Goal: Information Seeking & Learning: Learn about a topic

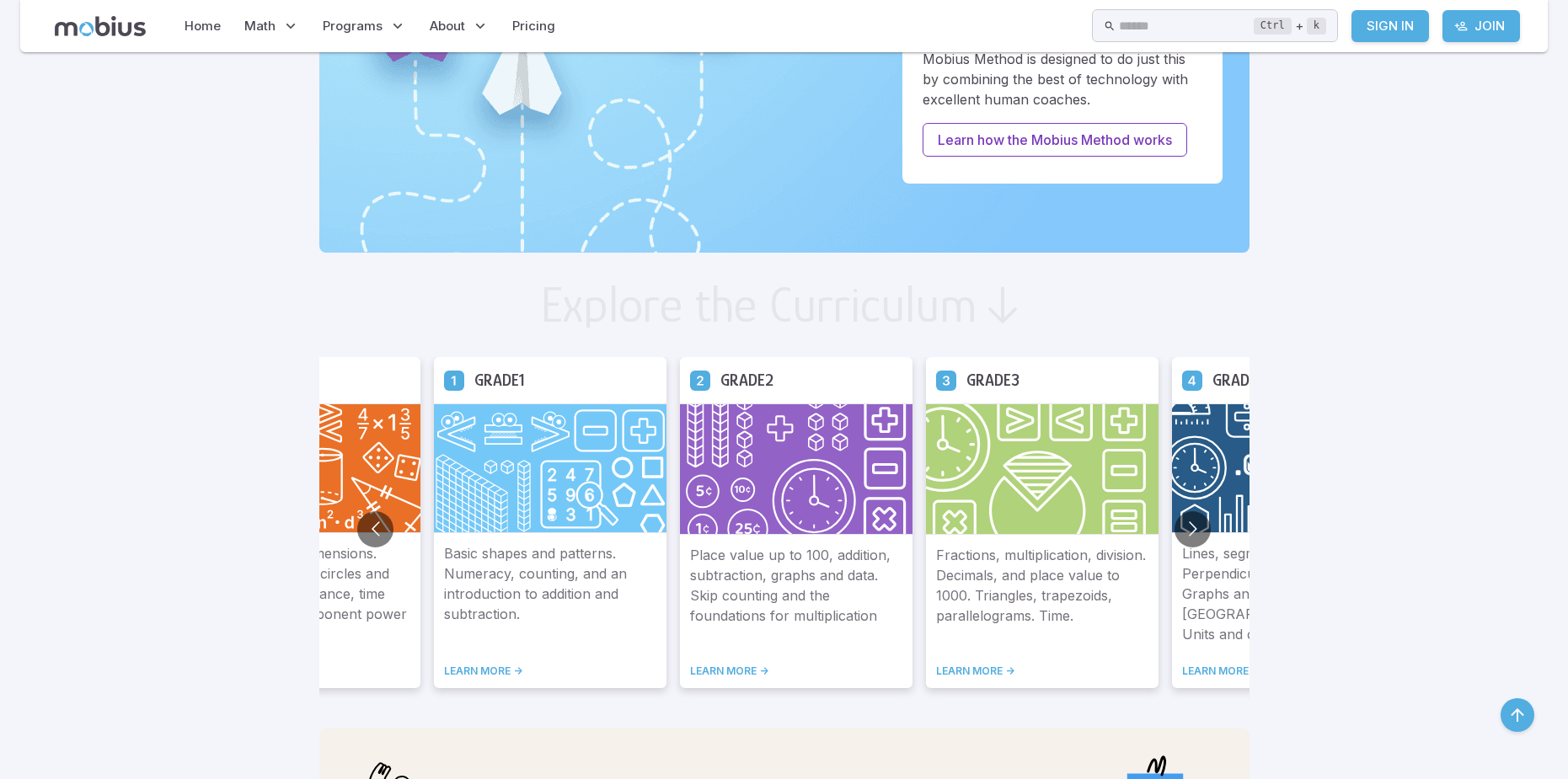
scroll to position [1011, 0]
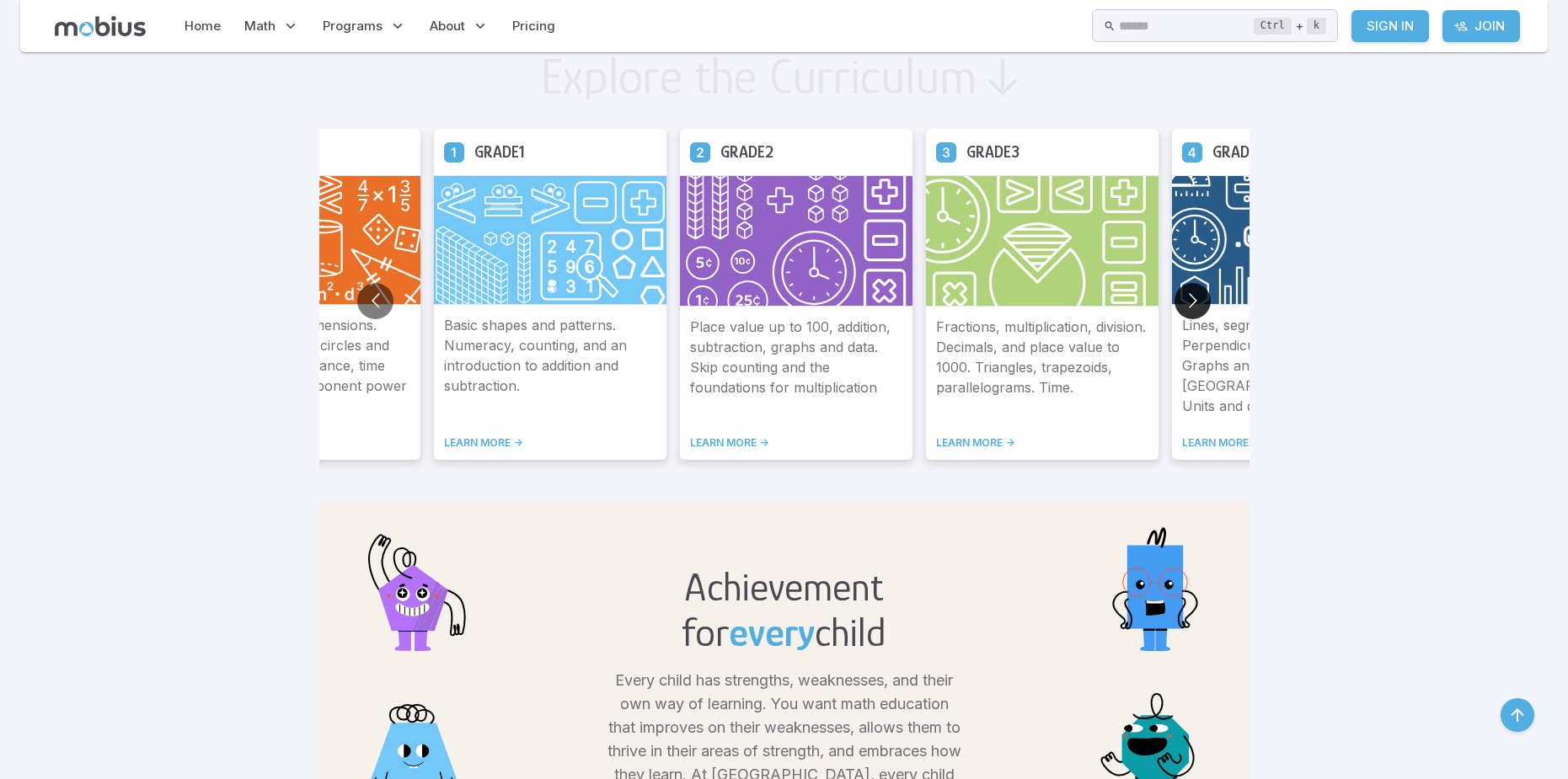
click at [1184, 297] on button "Go to next slide" at bounding box center [1192, 301] width 36 height 36
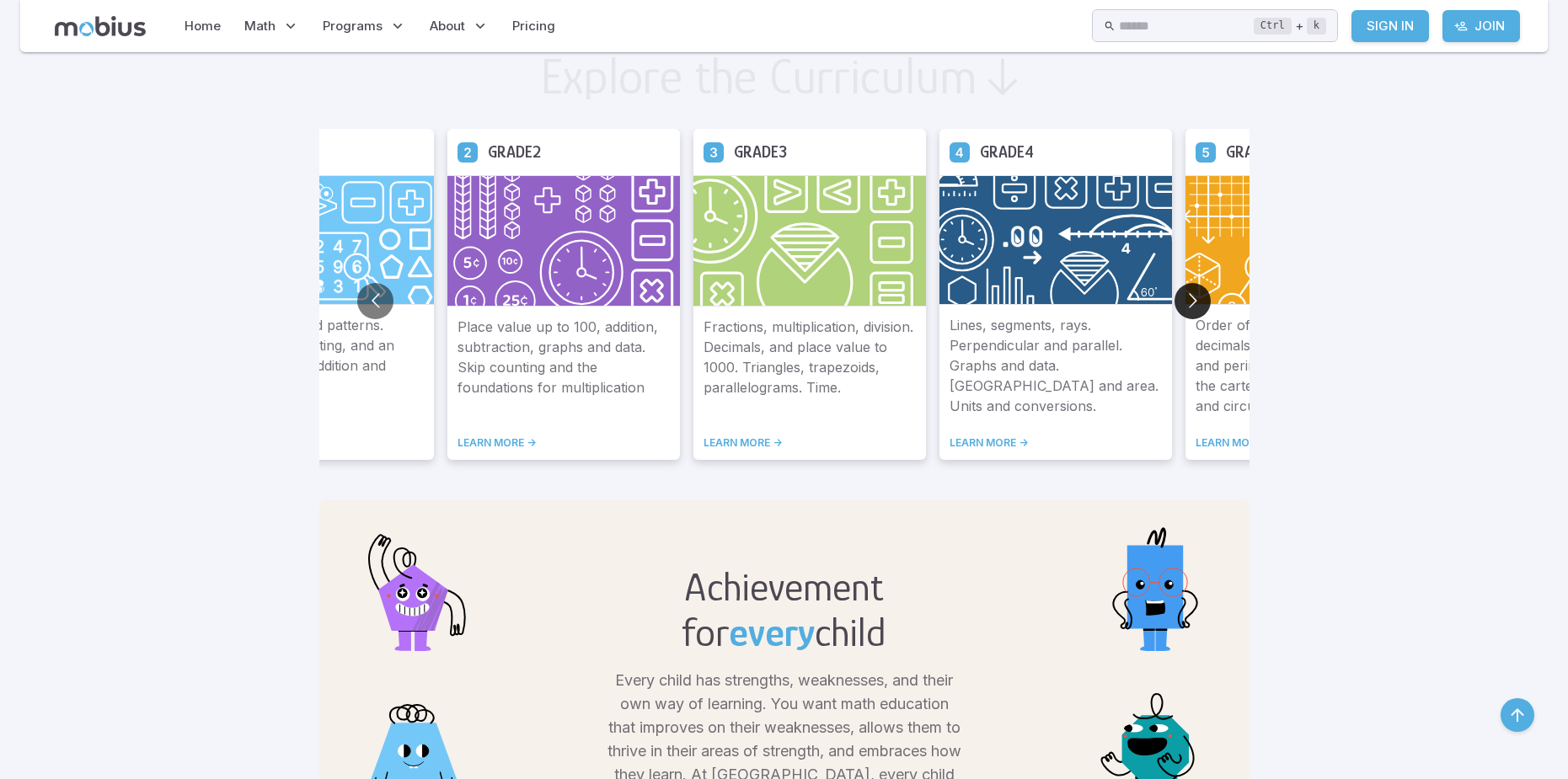
click at [1184, 297] on button "Go to next slide" at bounding box center [1192, 301] width 36 height 36
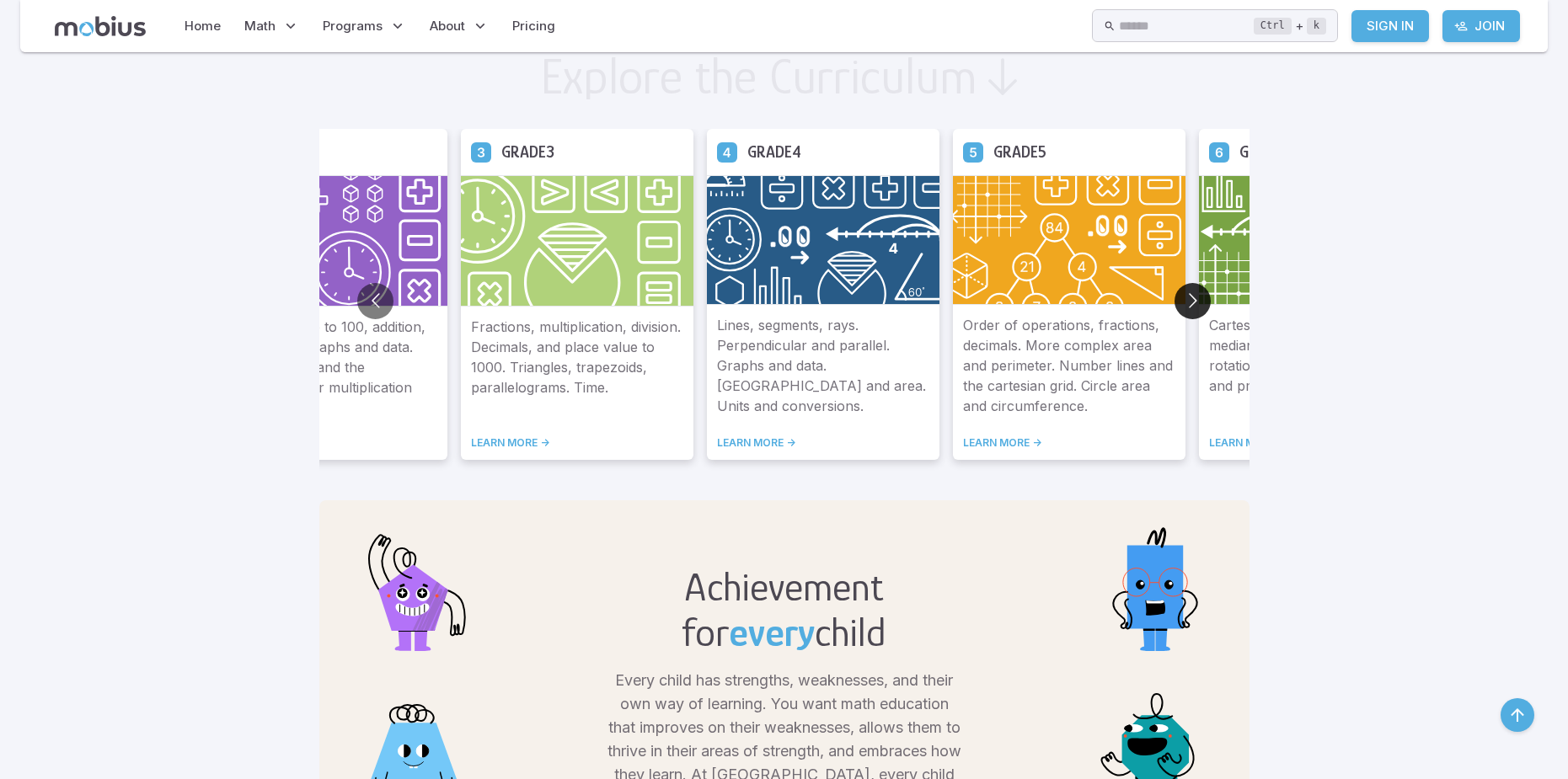
click at [1184, 297] on button "Go to next slide" at bounding box center [1192, 301] width 36 height 36
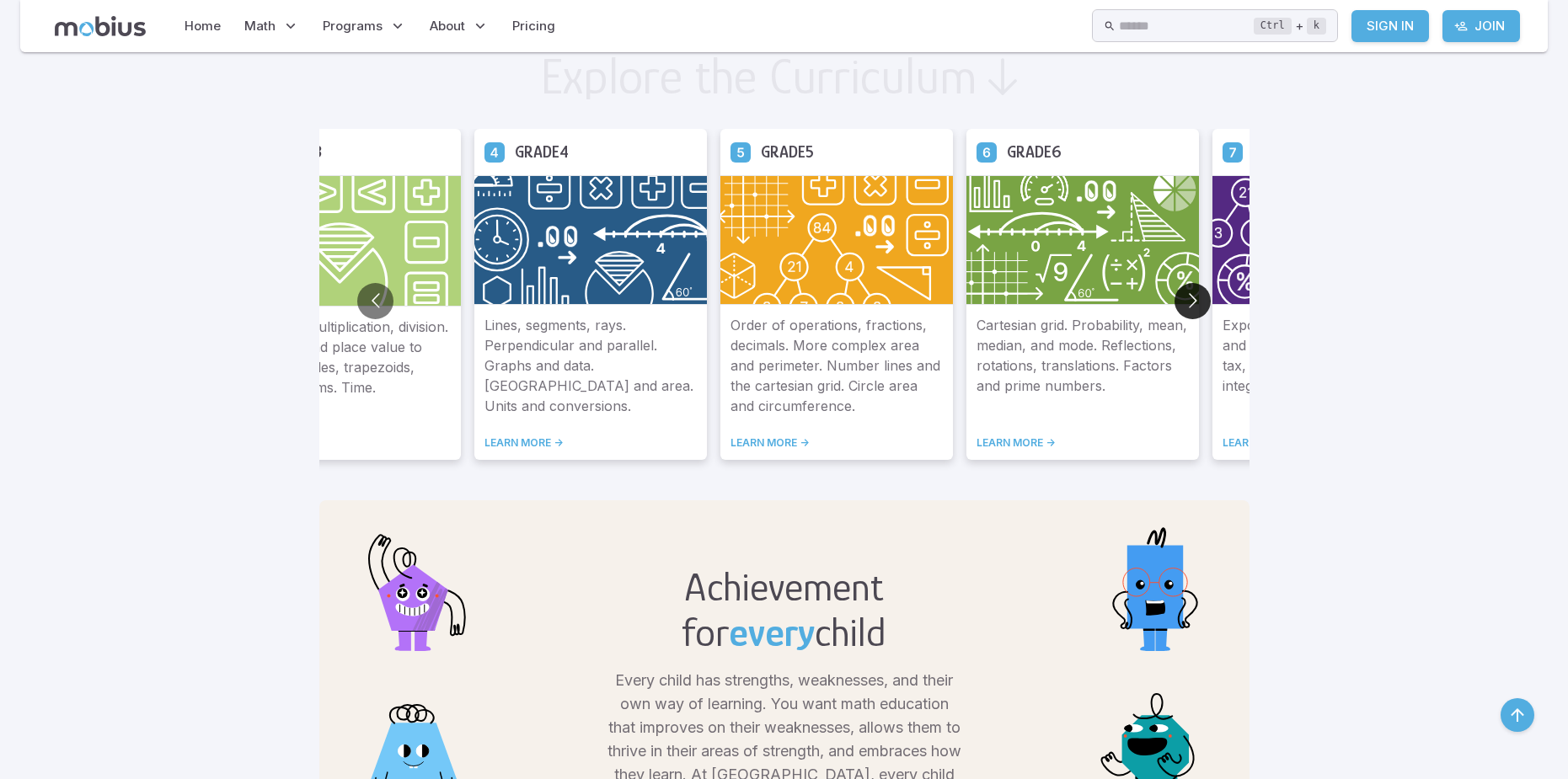
click at [1184, 297] on button "Go to next slide" at bounding box center [1192, 301] width 36 height 36
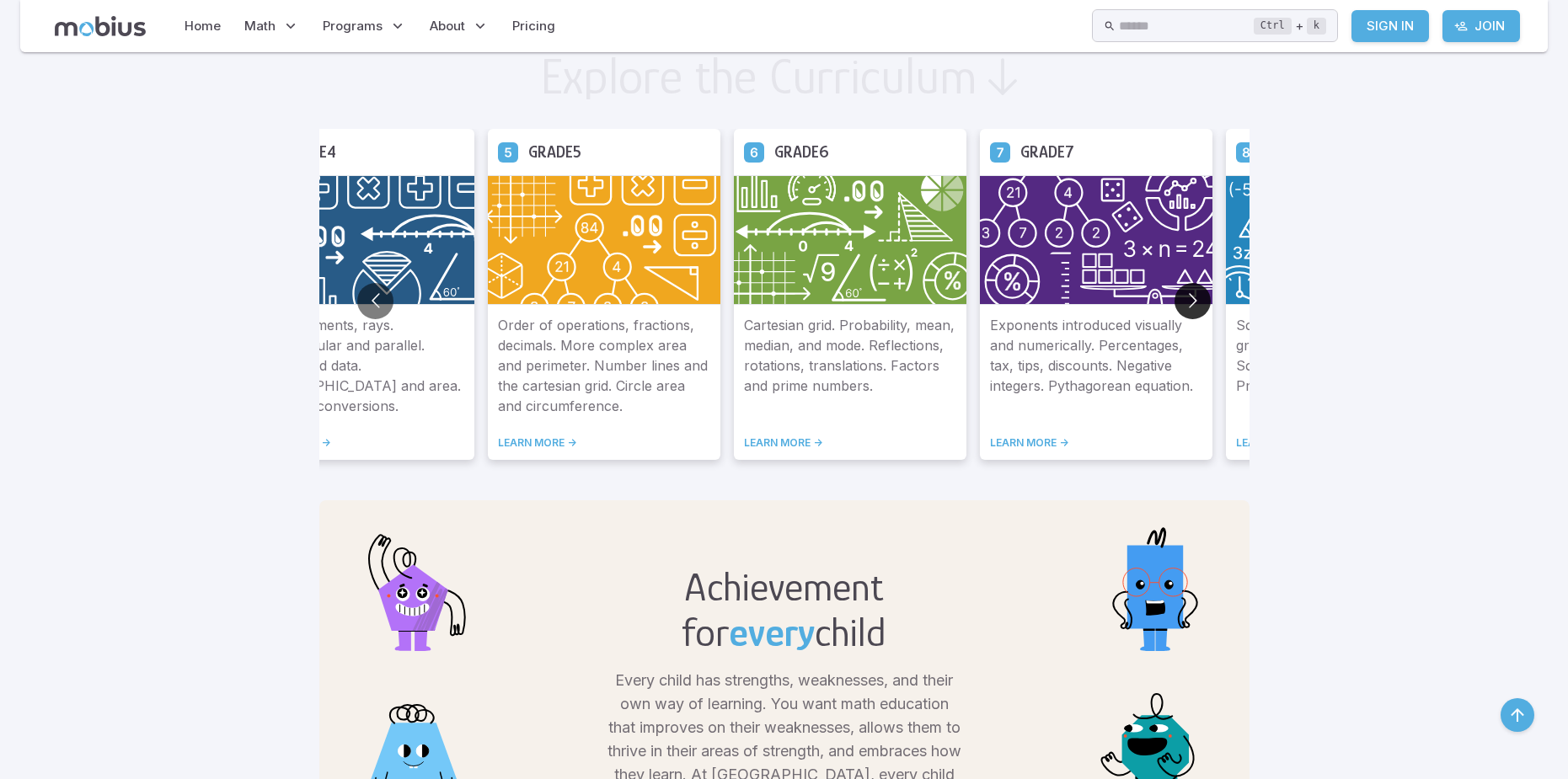
click at [1184, 297] on button "Go to next slide" at bounding box center [1192, 301] width 36 height 36
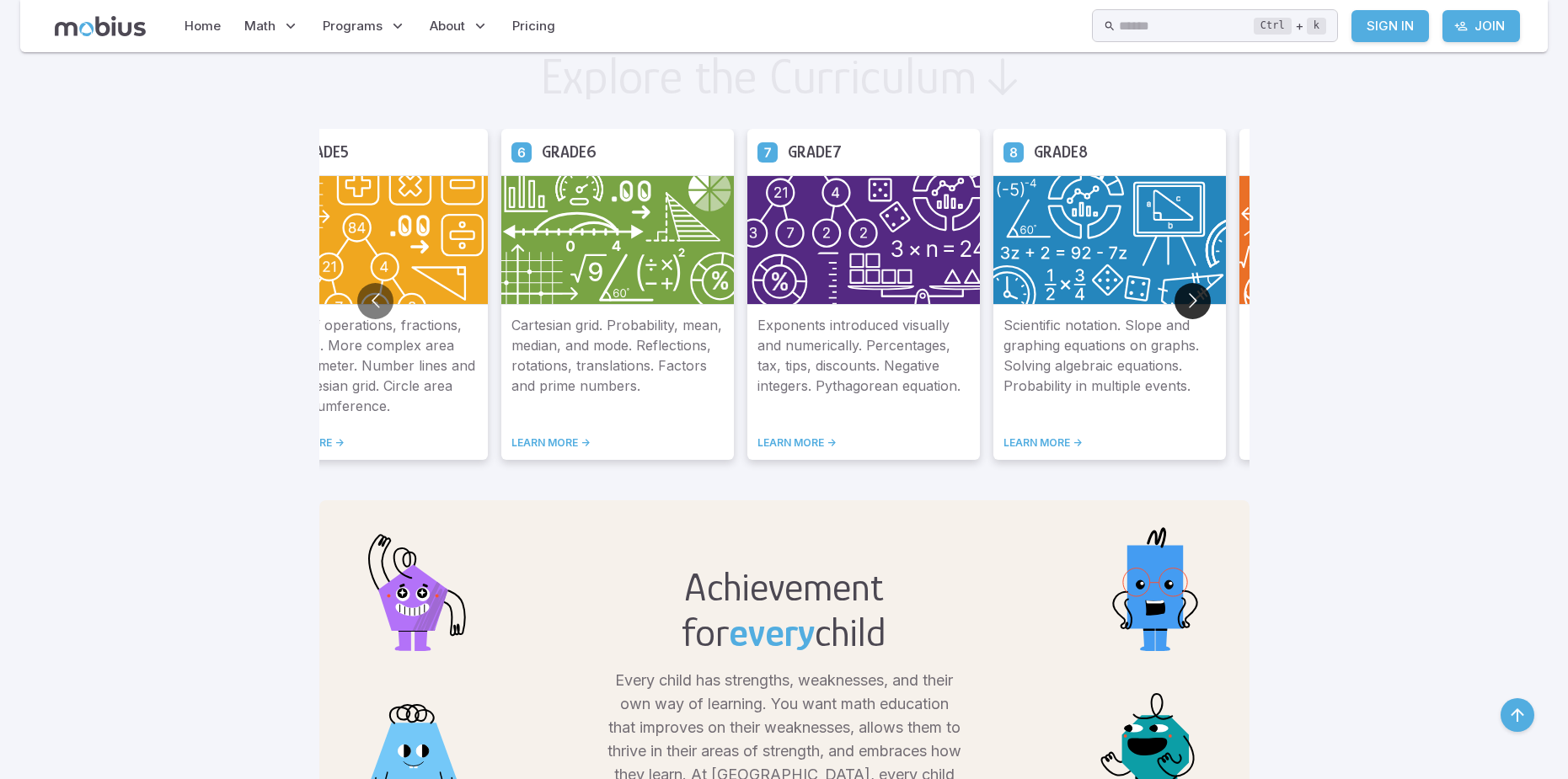
click at [1184, 297] on button "Go to next slide" at bounding box center [1192, 301] width 36 height 36
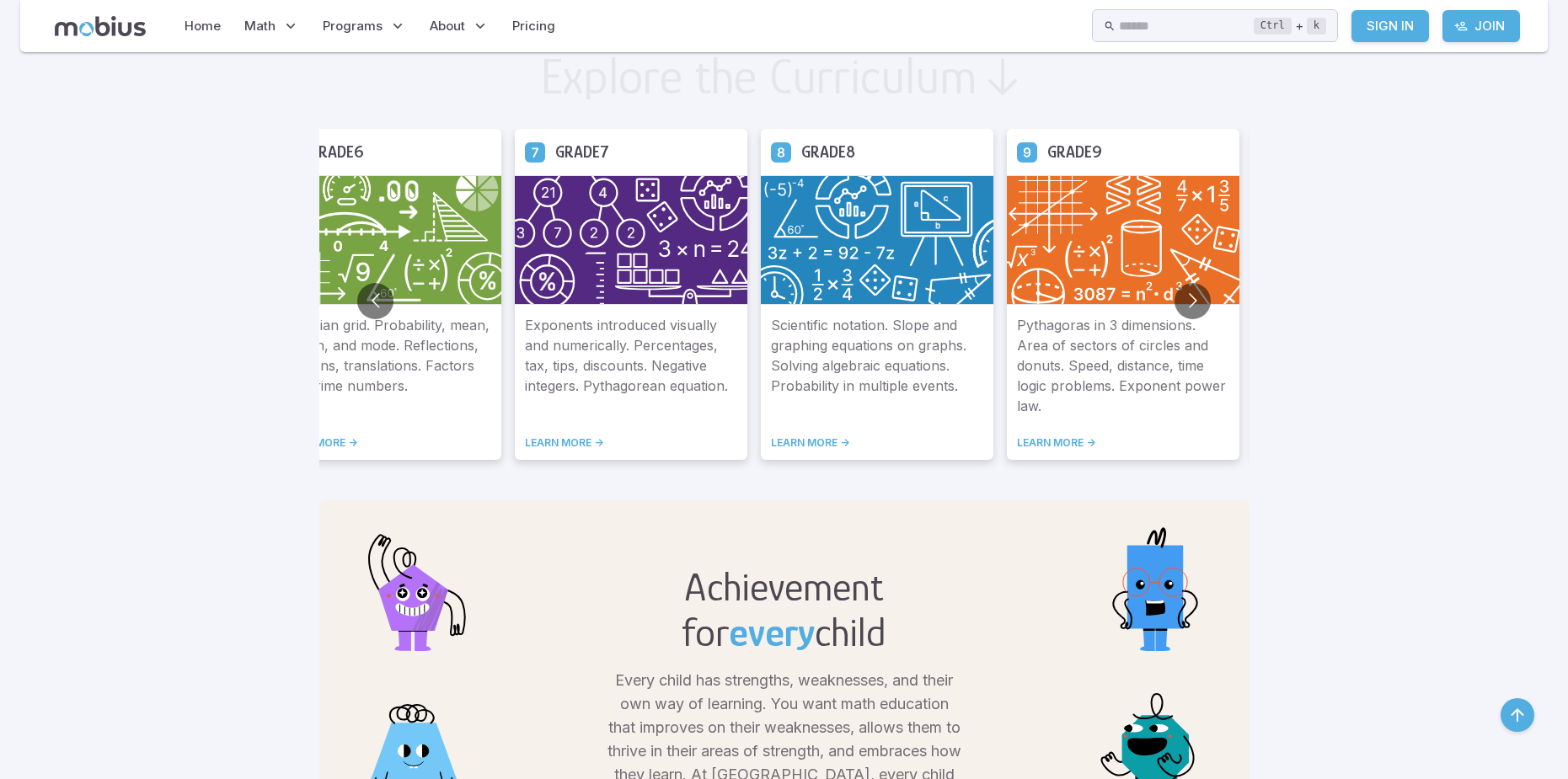
click at [1100, 170] on div "Grade 9" at bounding box center [1122, 151] width 233 height 47
click at [1090, 225] on img at bounding box center [1122, 239] width 233 height 129
click at [1059, 444] on link "LEARN MORE ->" at bounding box center [1122, 443] width 212 height 14
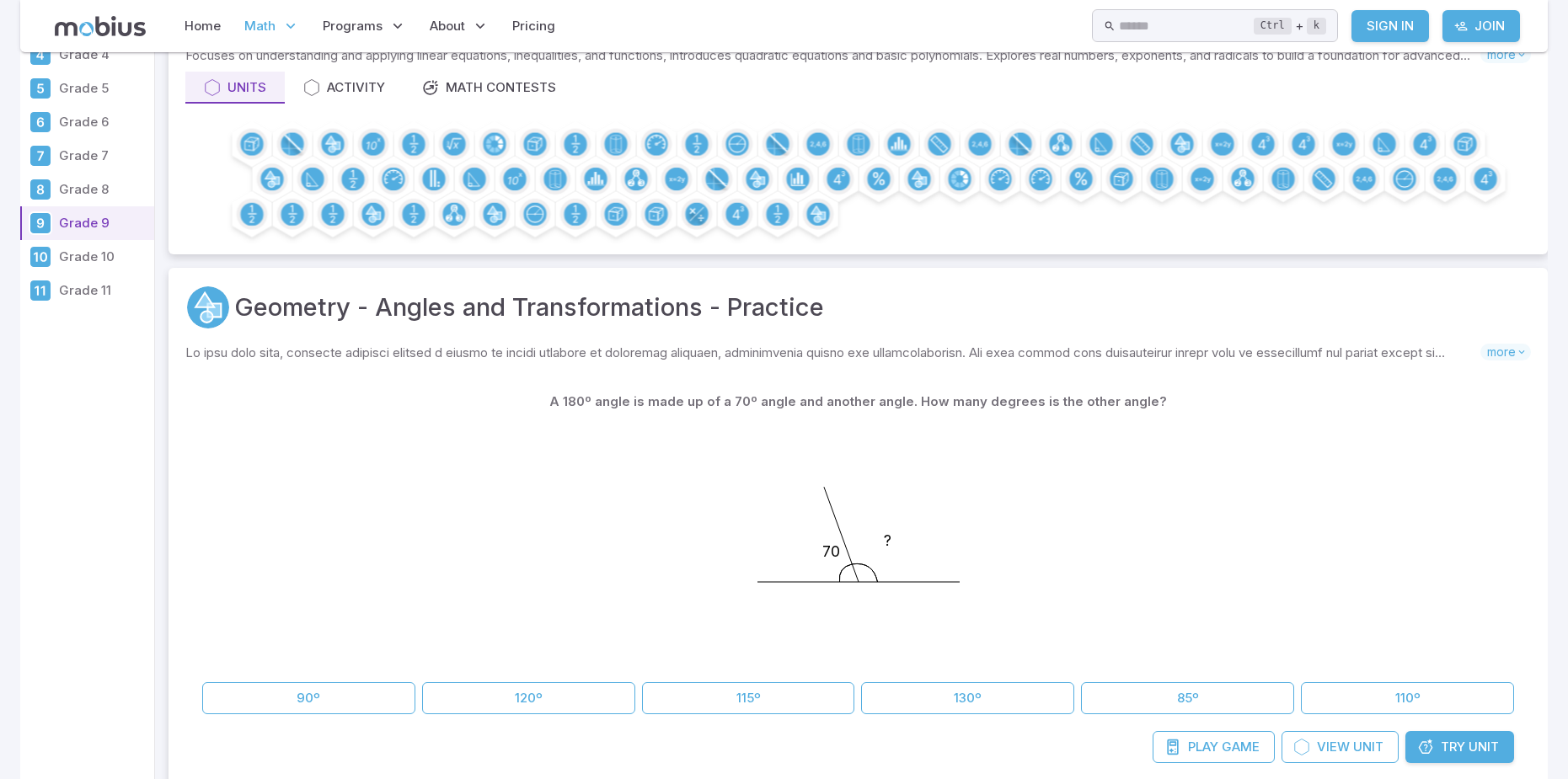
scroll to position [168, 0]
